Goal: Task Accomplishment & Management: Manage account settings

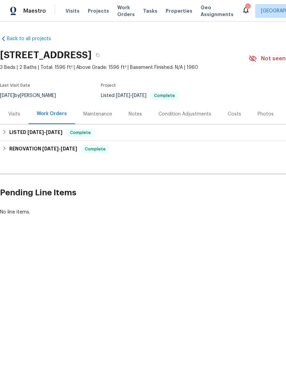
click at [163, 5] on div "Visits Projects Work Orders Tasks Properties Geo Assignments" at bounding box center [153, 11] width 176 height 14
click at [166, 14] on span "Properties" at bounding box center [179, 11] width 27 height 7
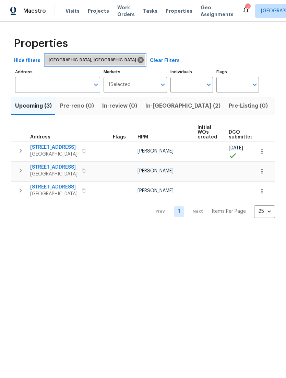
click at [137, 64] on icon at bounding box center [141, 60] width 8 height 8
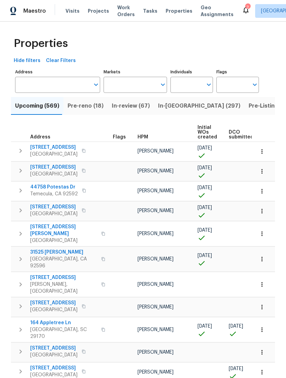
click at [122, 93] on input "Markets" at bounding box center [130, 85] width 53 height 16
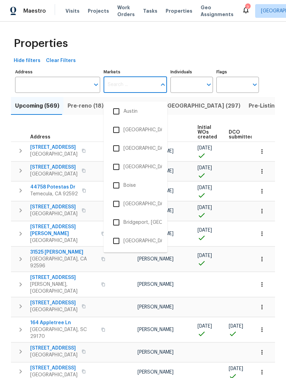
scroll to position [80, 0]
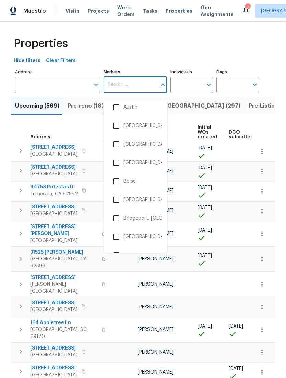
click at [117, 203] on input "checkbox" at bounding box center [116, 200] width 14 height 14
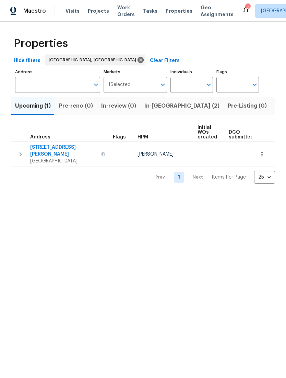
click at [271, 105] on button "Listed (14)" at bounding box center [289, 106] width 37 height 18
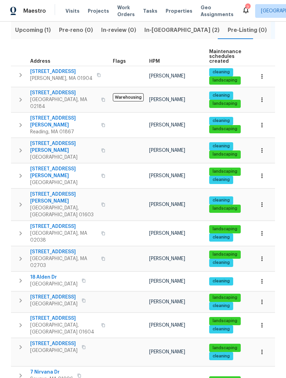
scroll to position [75, 0]
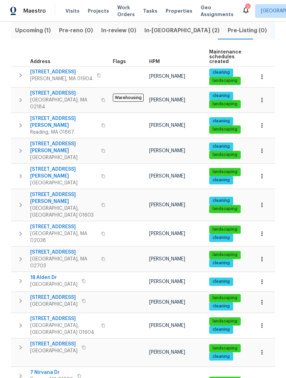
click at [39, 369] on span "7 Nirvana Dr" at bounding box center [51, 372] width 43 height 7
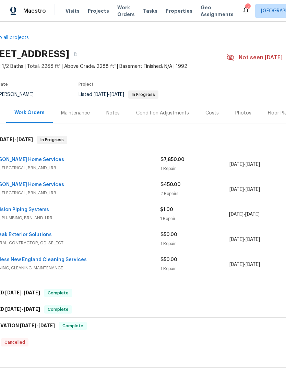
scroll to position [1, 23]
click at [64, 171] on span "HVAC, ELECTRICAL, BRN_AND_LRR" at bounding box center [74, 168] width 172 height 7
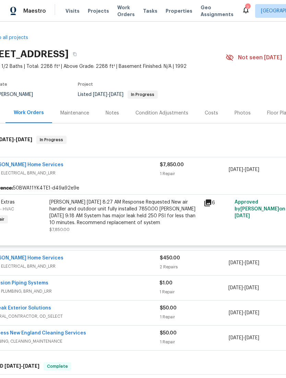
click at [215, 235] on div "6" at bounding box center [217, 216] width 31 height 38
click at [88, 226] on div "[PERSON_NAME] [DATE] 8:27 AM Response Requested New air handler and outdoor uni…" at bounding box center [124, 212] width 150 height 27
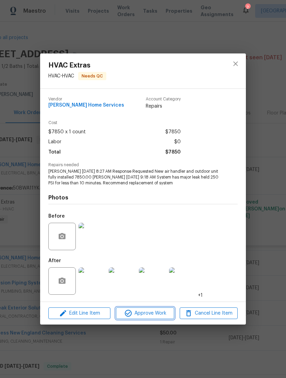
click at [160, 319] on button "Approve Work" at bounding box center [145, 313] width 58 height 12
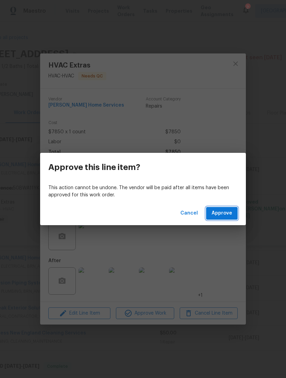
click at [234, 214] on button "Approve" at bounding box center [222, 213] width 32 height 13
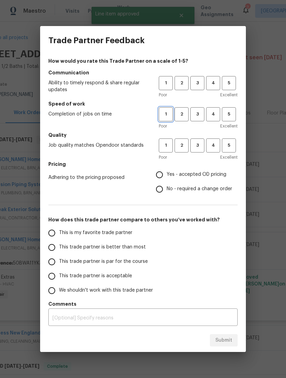
click at [163, 118] on button "1" at bounding box center [166, 114] width 14 height 14
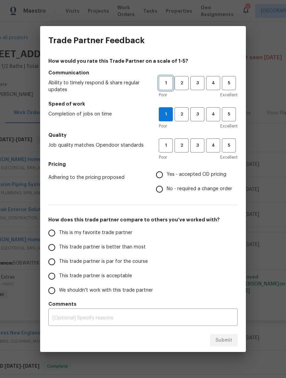
click at [167, 84] on span "1" at bounding box center [165, 83] width 13 height 8
click at [230, 149] on span "5" at bounding box center [228, 146] width 13 height 8
click at [206, 177] on span "Yes - accepted OD pricing" at bounding box center [197, 174] width 60 height 7
click at [167, 177] on input "Yes - accepted OD pricing" at bounding box center [159, 175] width 14 height 14
radio input "true"
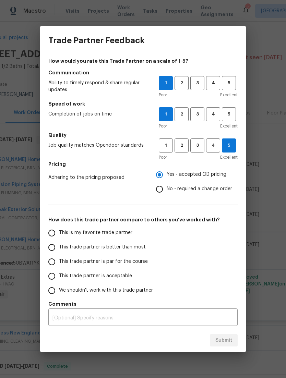
click at [58, 276] on input "This trade partner is acceptable" at bounding box center [52, 276] width 14 height 14
click at [233, 337] on button "Submit" at bounding box center [224, 340] width 28 height 13
radio input "true"
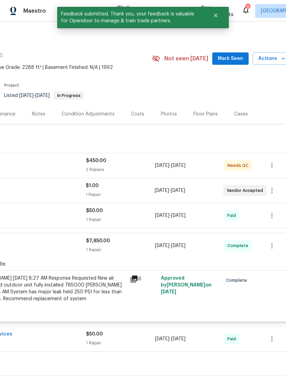
scroll to position [0, 96]
click at [54, 166] on div "[PERSON_NAME] Home Services" at bounding box center [1, 161] width 172 height 8
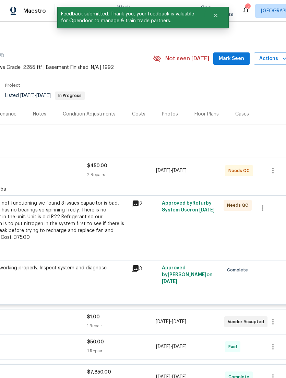
click at [61, 231] on div "Ac system not functioning we found 3 issues capacitor is bad, Fan motor has no …" at bounding box center [52, 220] width 150 height 41
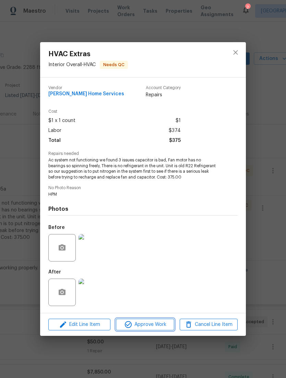
click at [157, 324] on span "Approve Work" at bounding box center [145, 324] width 54 height 9
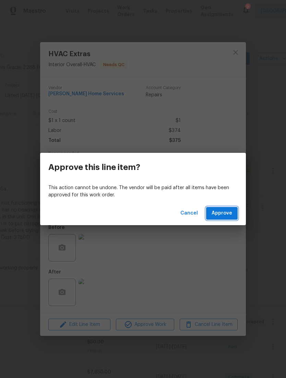
click at [225, 211] on span "Approve" at bounding box center [221, 213] width 21 height 9
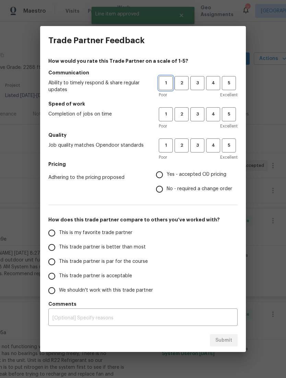
click at [171, 82] on span "1" at bounding box center [165, 83] width 13 height 8
click at [168, 118] on button "1" at bounding box center [166, 114] width 14 height 14
click at [235, 146] on span "5" at bounding box center [228, 146] width 13 height 8
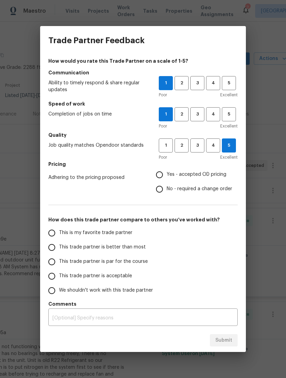
click at [212, 174] on span "Yes - accepted OD pricing" at bounding box center [197, 174] width 60 height 7
click at [167, 174] on input "Yes - accepted OD pricing" at bounding box center [159, 175] width 14 height 14
radio input "true"
click at [54, 281] on input "This trade partner is acceptable" at bounding box center [52, 276] width 14 height 14
click at [232, 330] on div "Submit" at bounding box center [143, 341] width 206 height 24
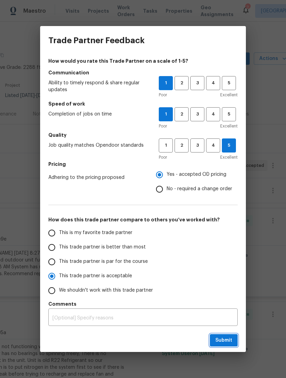
click at [229, 340] on span "Submit" at bounding box center [223, 340] width 17 height 9
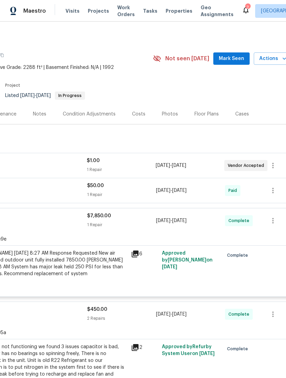
radio input "true"
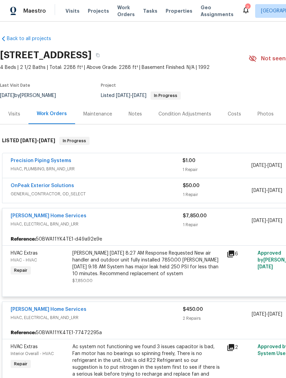
scroll to position [0, 0]
click at [172, 13] on span "Properties" at bounding box center [179, 11] width 27 height 7
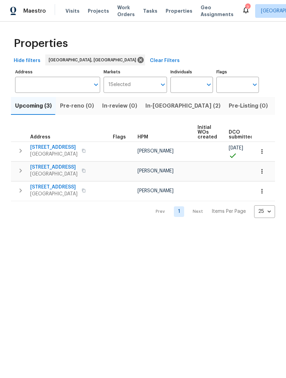
click at [276, 110] on span "Listed (24)" at bounding box center [291, 106] width 30 height 10
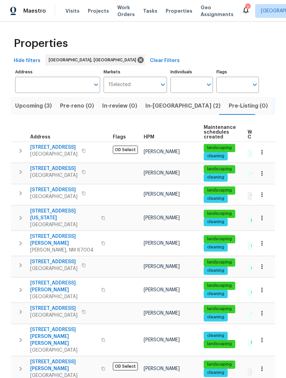
click at [122, 88] on span "1 Selected" at bounding box center [119, 85] width 22 height 6
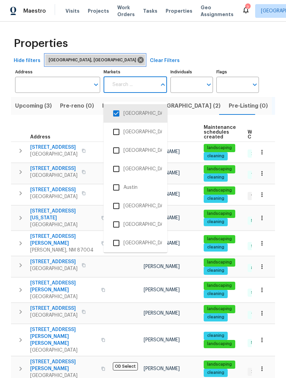
click at [137, 64] on icon at bounding box center [141, 60] width 8 height 8
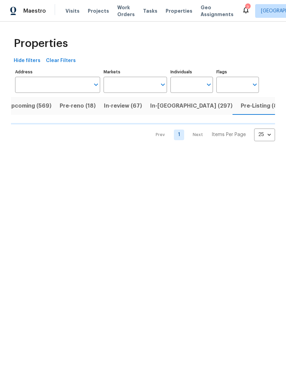
scroll to position [0, 8]
click at [126, 92] on input "Markets" at bounding box center [130, 85] width 53 height 16
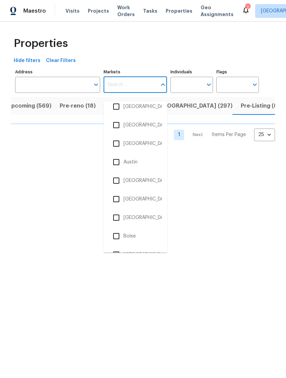
scroll to position [82, 0]
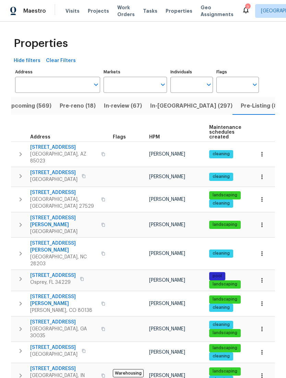
click at [120, 201] on td at bounding box center [128, 199] width 36 height 25
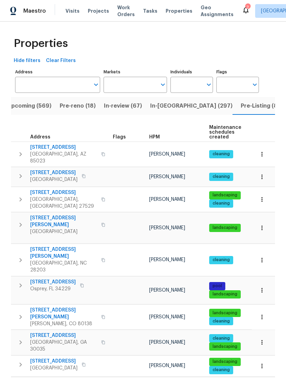
click at [122, 93] on input "Markets" at bounding box center [130, 85] width 53 height 16
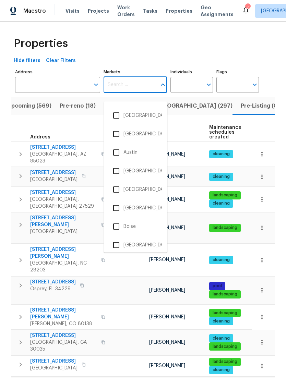
scroll to position [82, 0]
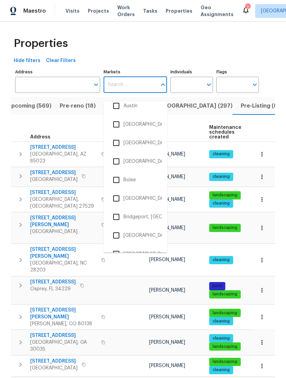
click at [115, 201] on input "checkbox" at bounding box center [116, 198] width 14 height 14
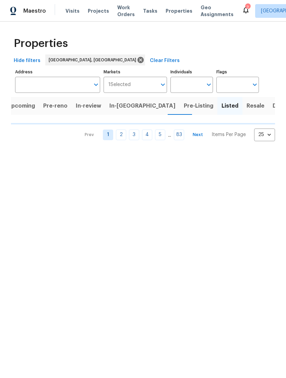
scroll to position [0, 6]
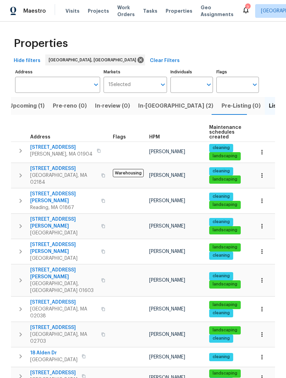
click at [41, 218] on span "66 Patten Rd" at bounding box center [63, 223] width 67 height 14
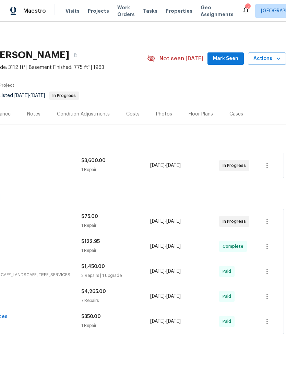
scroll to position [0, 101]
